Goal: Information Seeking & Learning: Understand process/instructions

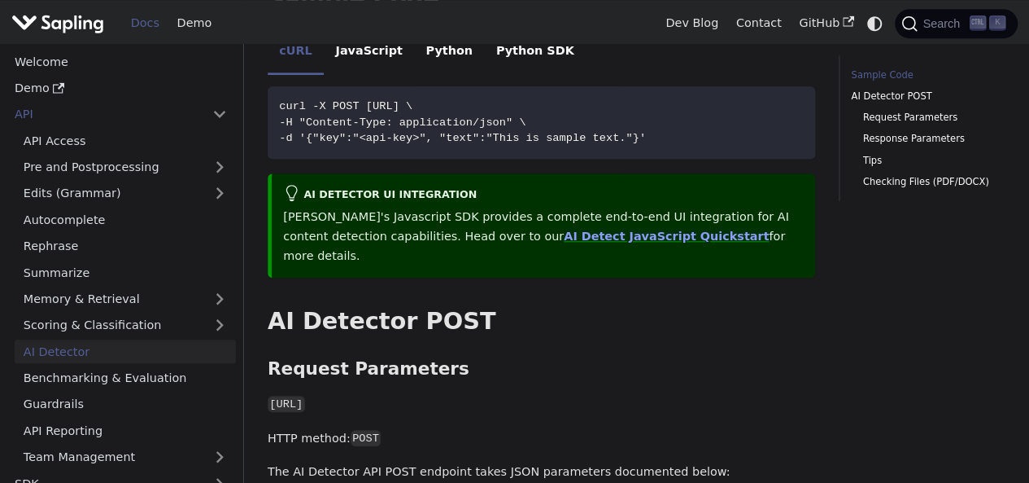
scroll to position [521, 0]
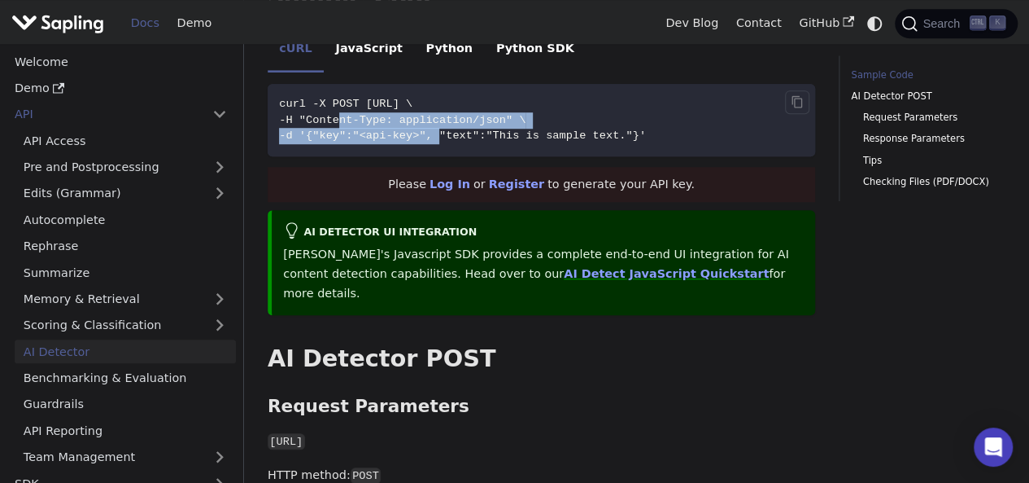
drag, startPoint x: 334, startPoint y: 96, endPoint x: 482, endPoint y: 132, distance: 152.4
click at [439, 114] on code "curl -X POST [URL] \ -H "Content-Type: application/json" \ -d '{"key":"<api-key…" at bounding box center [542, 120] width 548 height 72
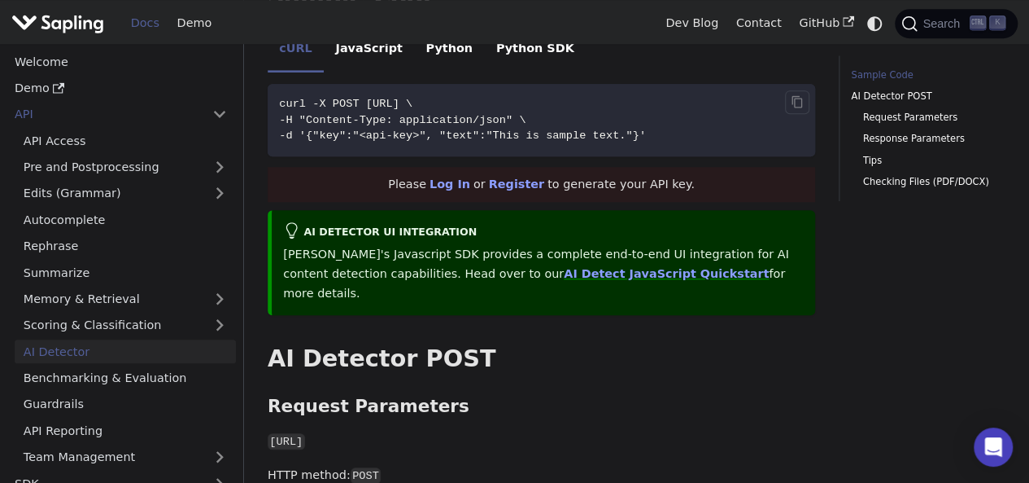
click at [478, 128] on code "curl -X POST [URL] \ -H "Content-Type: application/json" \ -d '{"key":"<api-key…" at bounding box center [542, 120] width 548 height 72
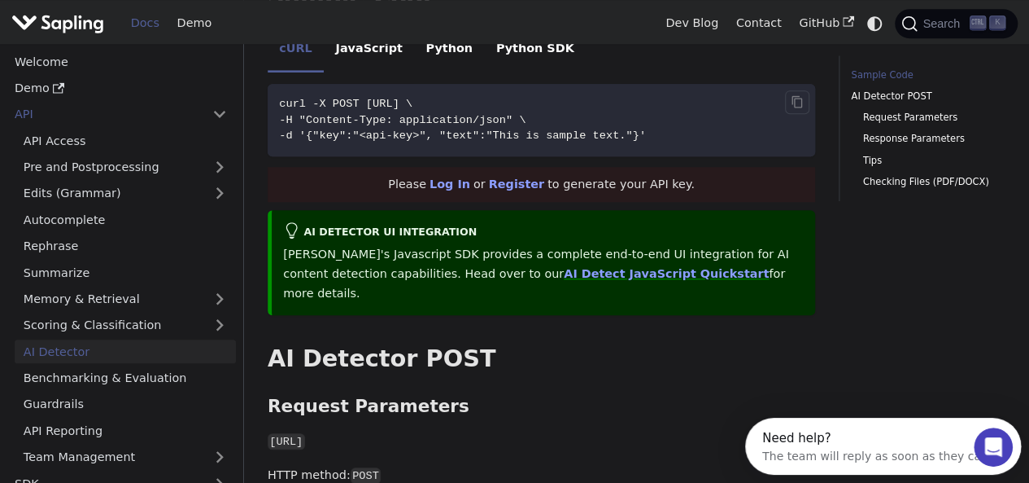
scroll to position [0, 0]
click at [631, 129] on code "curl -X POST [URL] \ -H "Content-Type: application/json" \ -d '{"key":"<api-key…" at bounding box center [542, 120] width 548 height 72
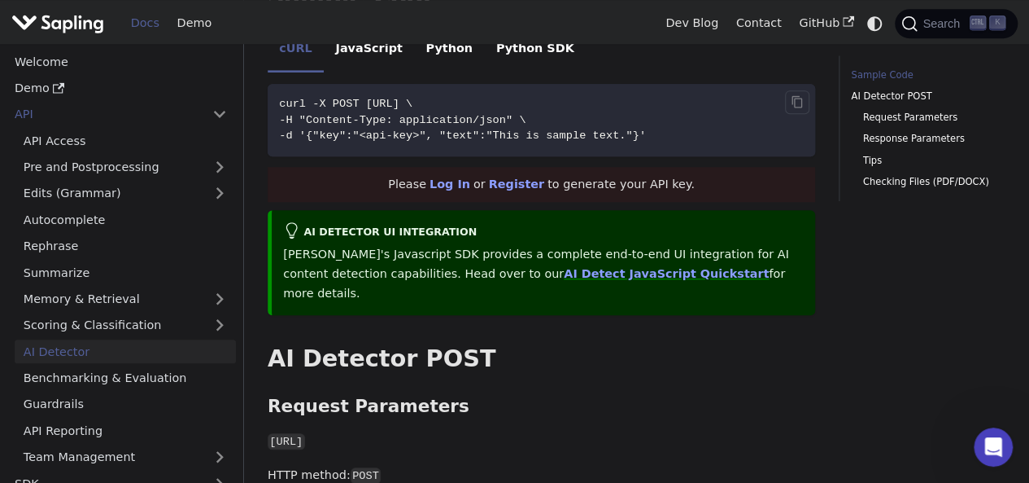
click at [389, 129] on span "-d '{"key":"<api-key>", "text":"This is sample text."}'" at bounding box center [462, 135] width 367 height 12
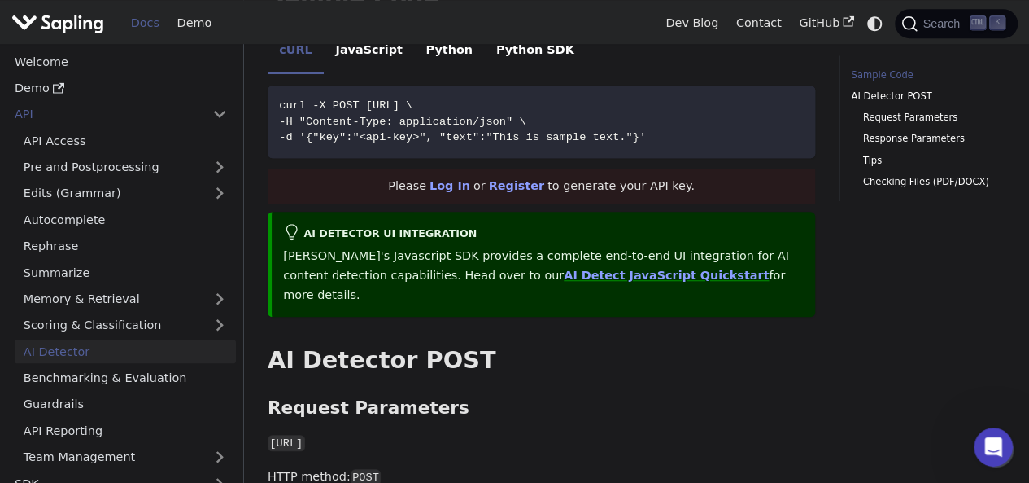
scroll to position [488, 0]
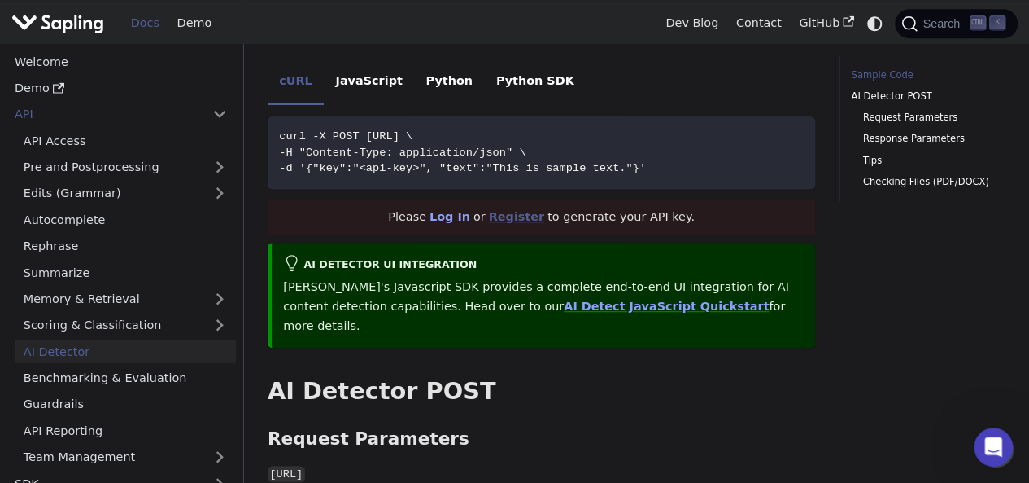
click at [531, 210] on link "Register" at bounding box center [516, 216] width 55 height 13
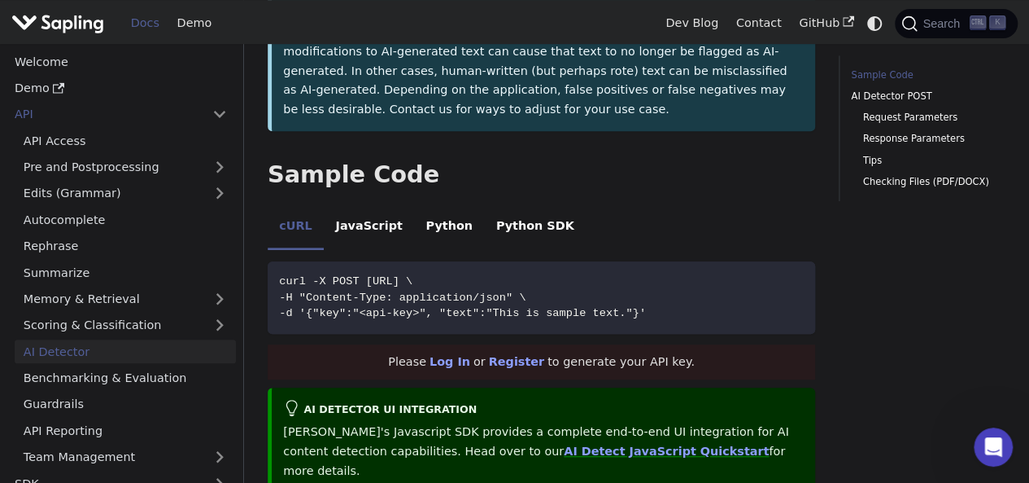
scroll to position [347, 0]
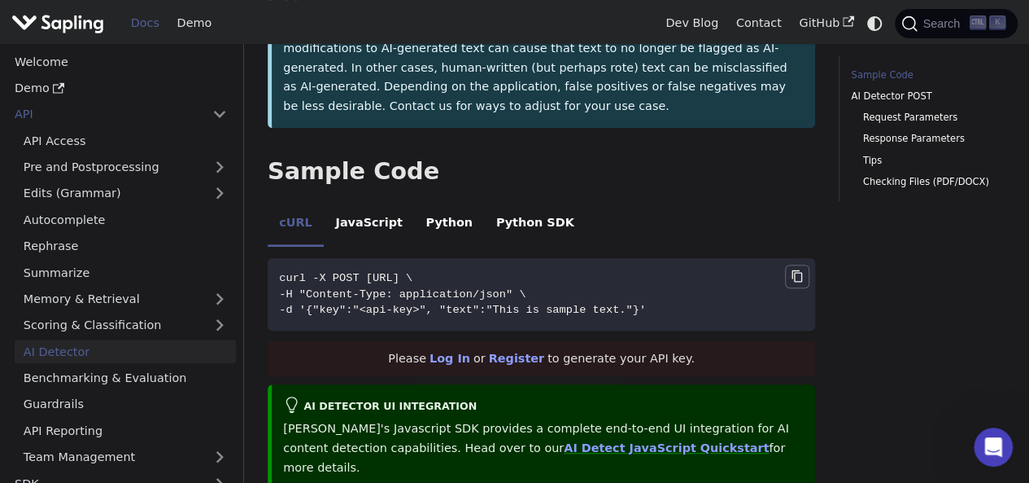
click at [788, 264] on button "Copy code to clipboard" at bounding box center [797, 276] width 24 height 24
click at [794, 270] on icon "Copy code to clipboard" at bounding box center [797, 276] width 11 height 12
click at [358, 209] on li "JavaScript" at bounding box center [369, 224] width 90 height 46
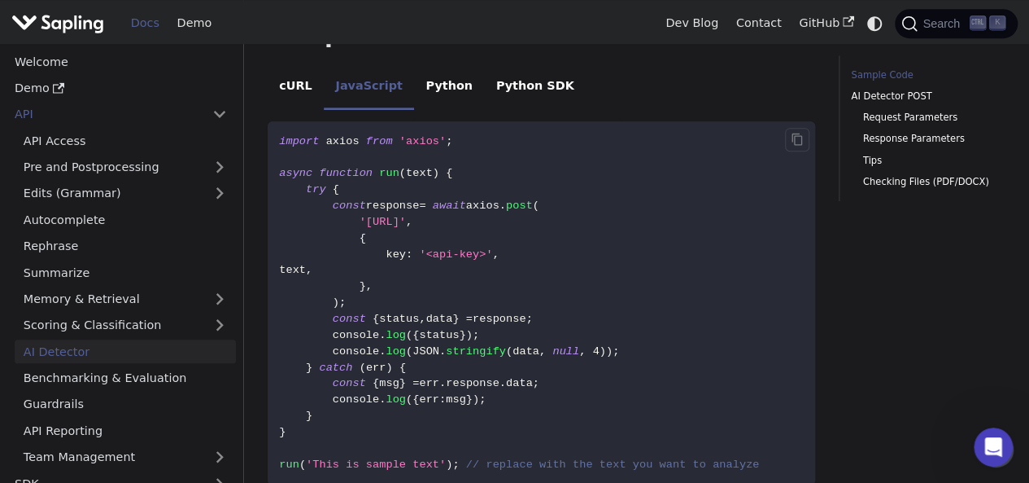
scroll to position [483, 0]
click at [431, 81] on li "Python" at bounding box center [449, 88] width 70 height 46
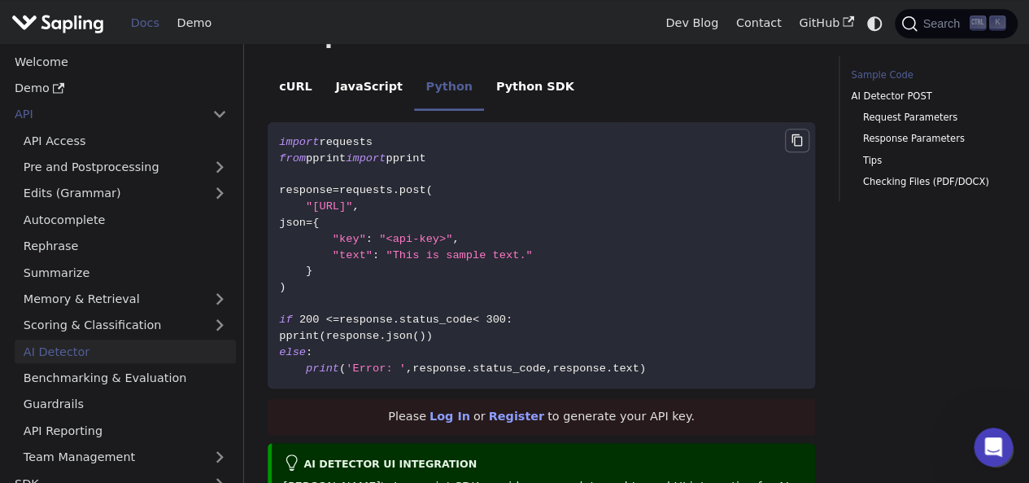
click at [804, 133] on icon "Copy code to clipboard" at bounding box center [797, 139] width 13 height 13
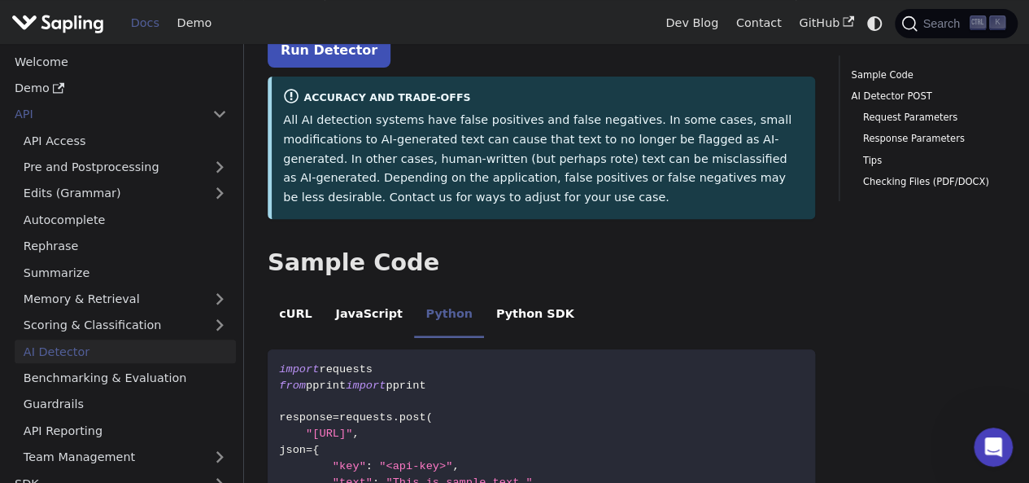
scroll to position [260, 0]
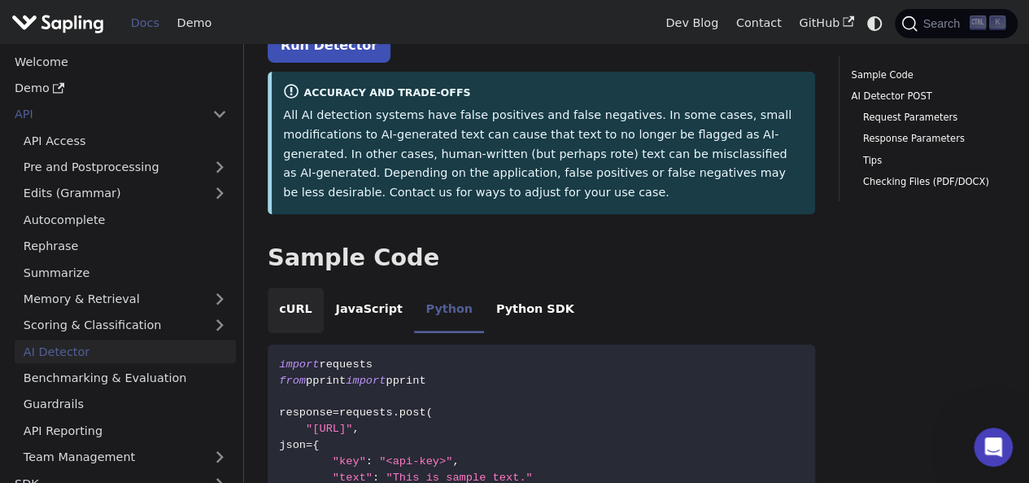
click at [290, 291] on li "cURL" at bounding box center [296, 310] width 56 height 46
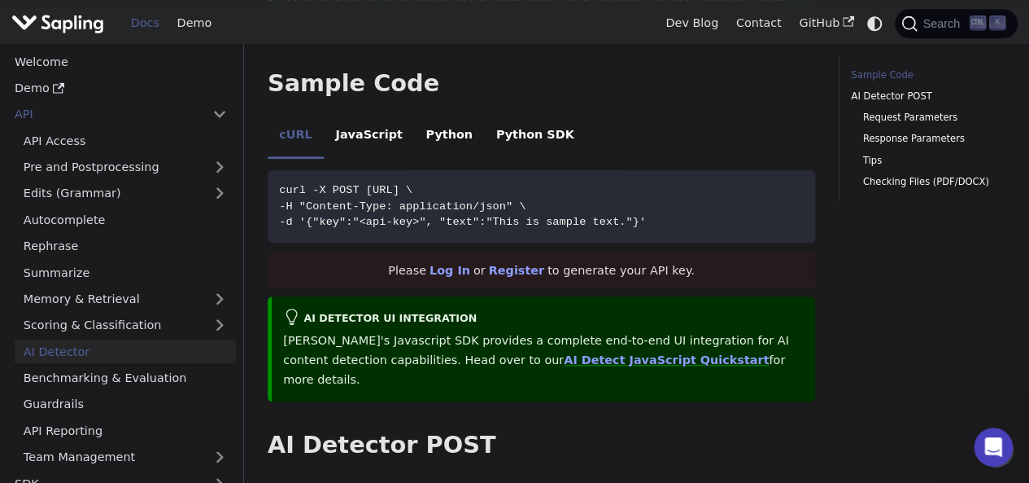
scroll to position [401, 0]
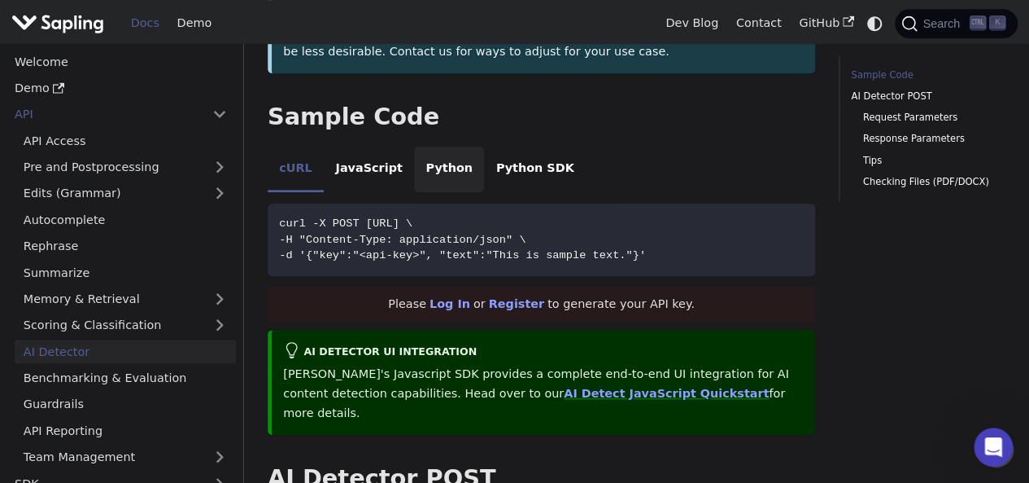
click at [414, 146] on li "Python" at bounding box center [449, 169] width 70 height 46
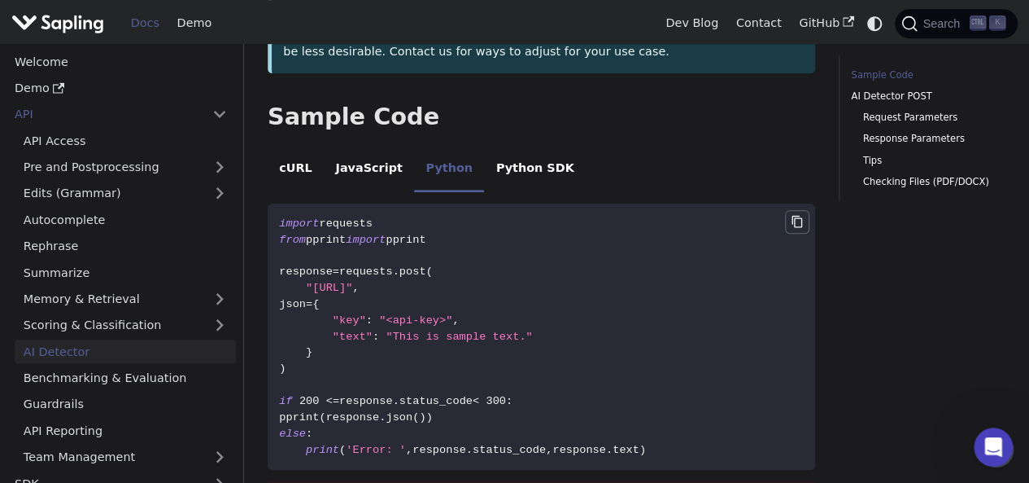
click at [794, 215] on icon "Copy code to clipboard" at bounding box center [797, 221] width 13 height 13
click at [484, 146] on li "Python SDK" at bounding box center [535, 169] width 102 height 46
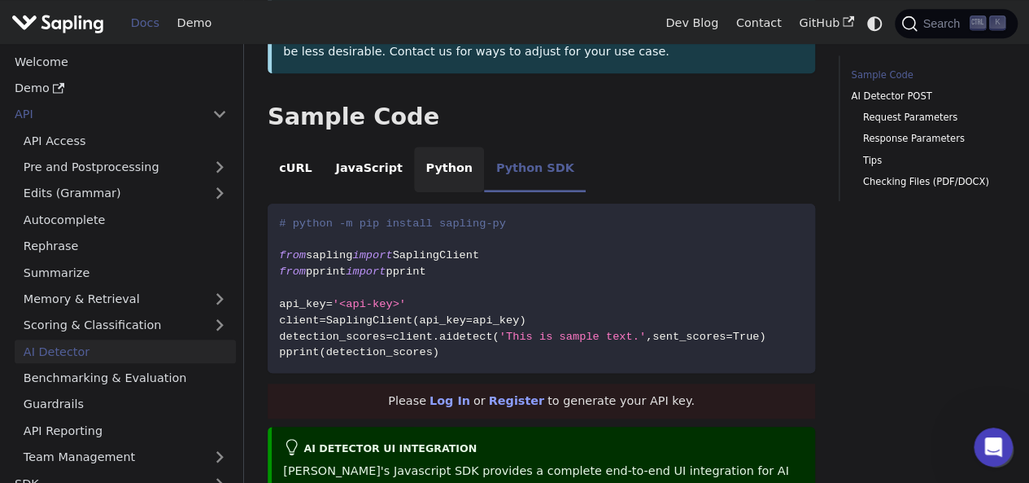
click at [414, 165] on li "Python" at bounding box center [449, 169] width 70 height 46
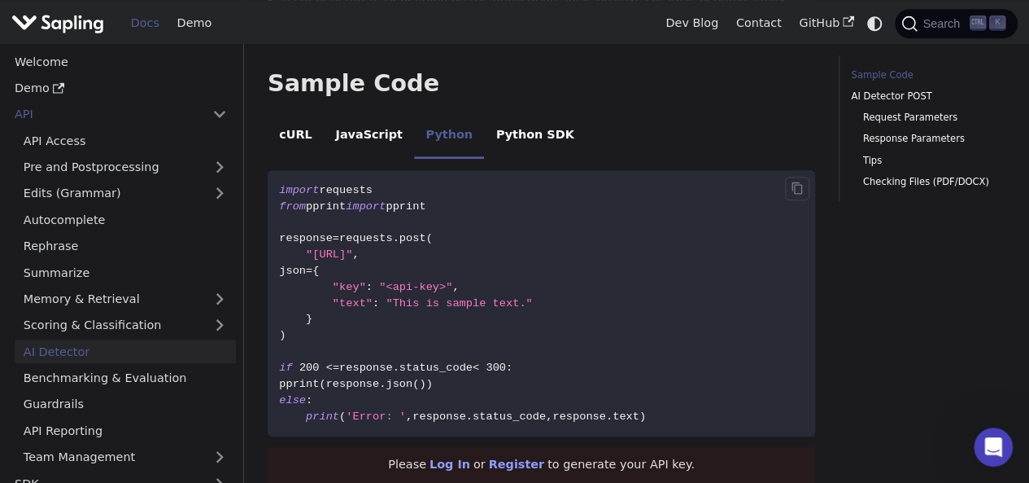
scroll to position [444, 0]
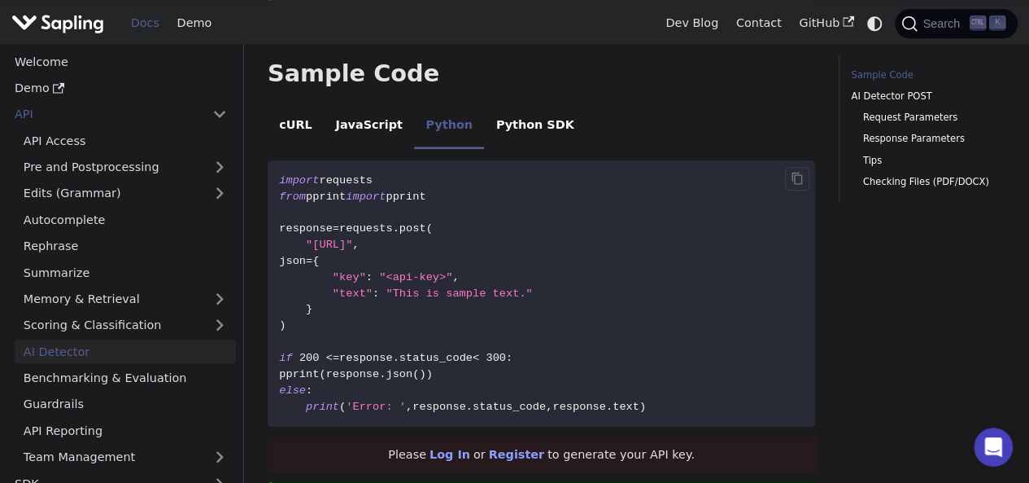
drag, startPoint x: 322, startPoint y: 162, endPoint x: 392, endPoint y: 165, distance: 70.1
click at [392, 165] on code "import requests from pprint import pprint response = requests . post ( "[URL]" …" at bounding box center [542, 292] width 548 height 265
click at [362, 222] on span "requests" at bounding box center [366, 228] width 54 height 12
click at [797, 168] on button "Copy code to clipboard" at bounding box center [797, 179] width 24 height 24
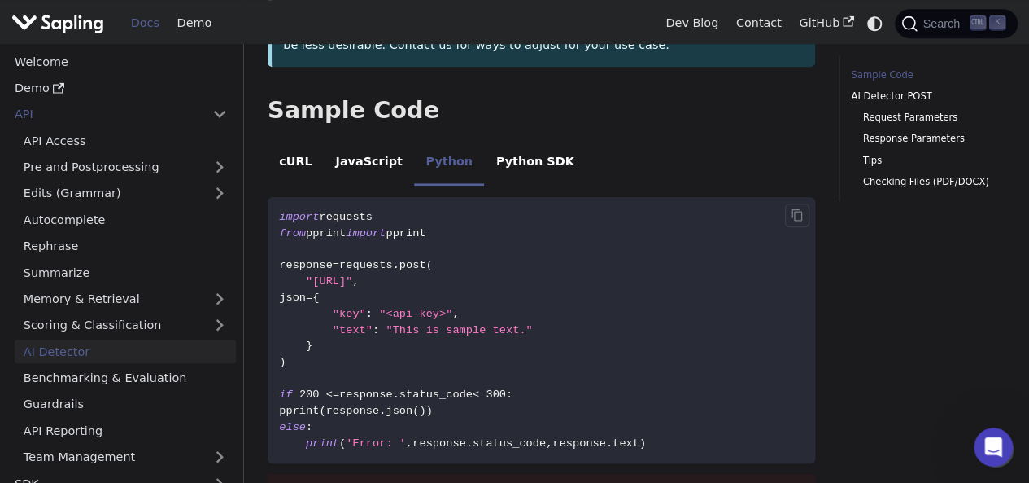
scroll to position [407, 0]
click at [309, 146] on li "cURL" at bounding box center [296, 164] width 56 height 46
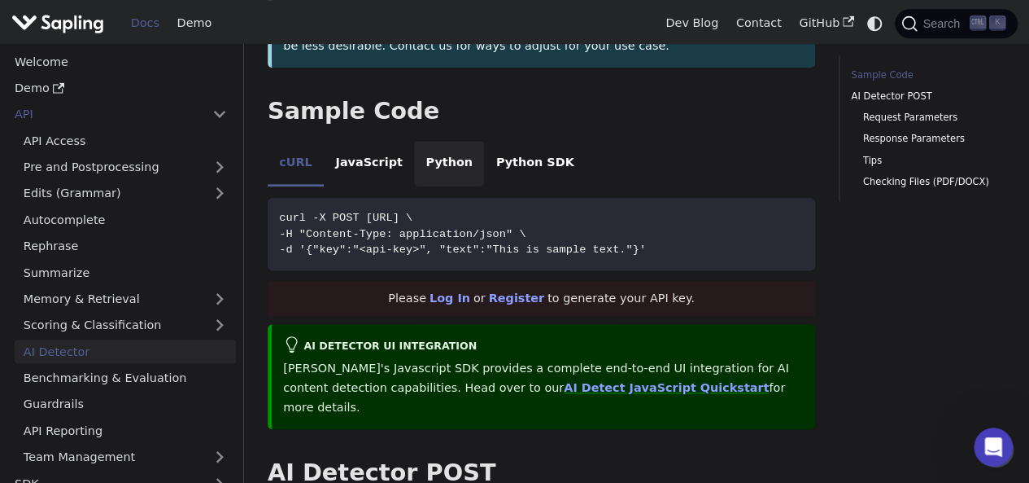
click at [414, 144] on li "Python" at bounding box center [449, 164] width 70 height 46
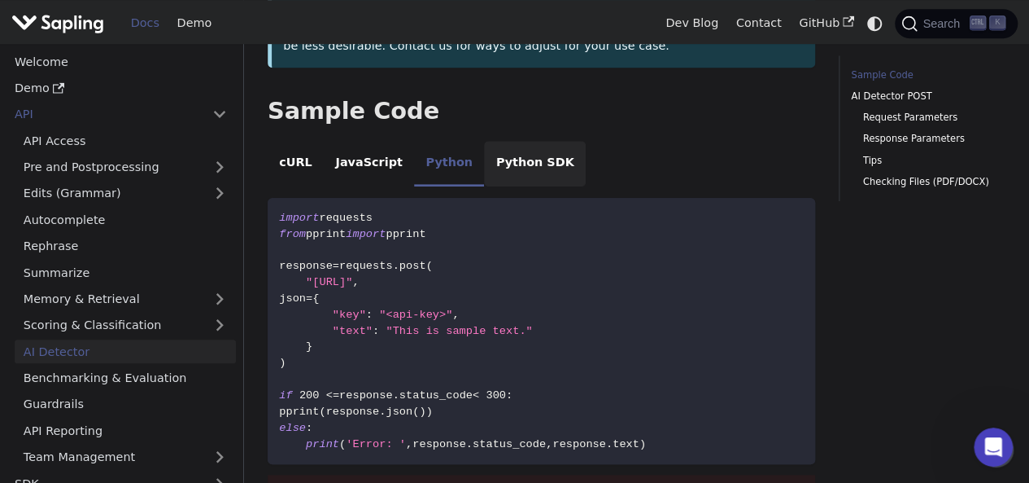
click at [486, 144] on li "Python SDK" at bounding box center [535, 164] width 102 height 46
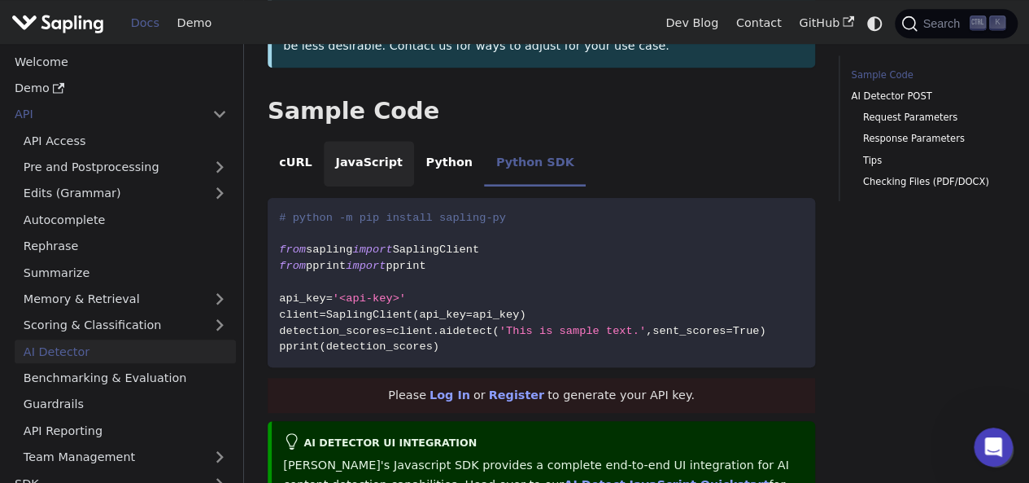
click at [373, 147] on li "JavaScript" at bounding box center [369, 164] width 90 height 46
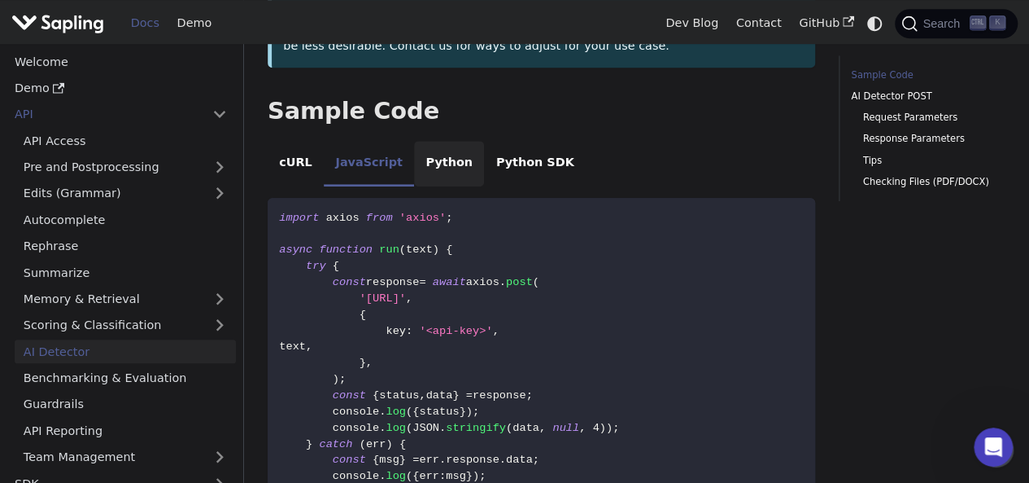
click at [427, 148] on li "Python" at bounding box center [449, 164] width 70 height 46
